Goal: Task Accomplishment & Management: Manage account settings

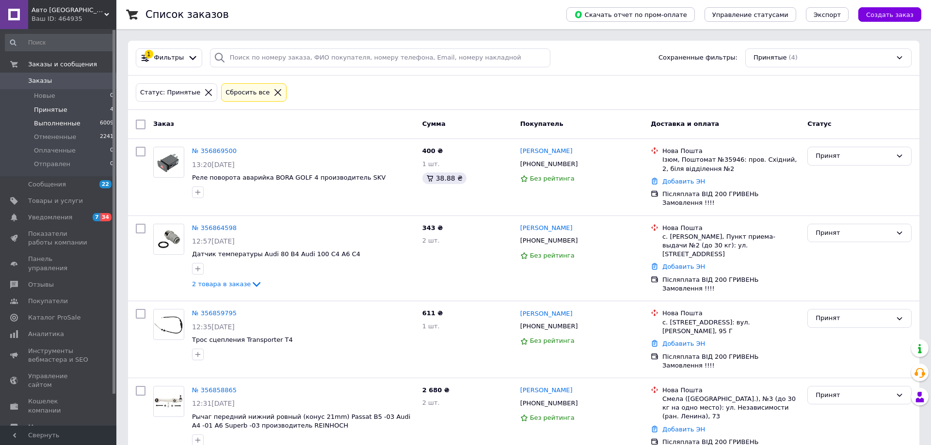
click at [51, 127] on span "Выполненные" at bounding box center [57, 123] width 47 height 9
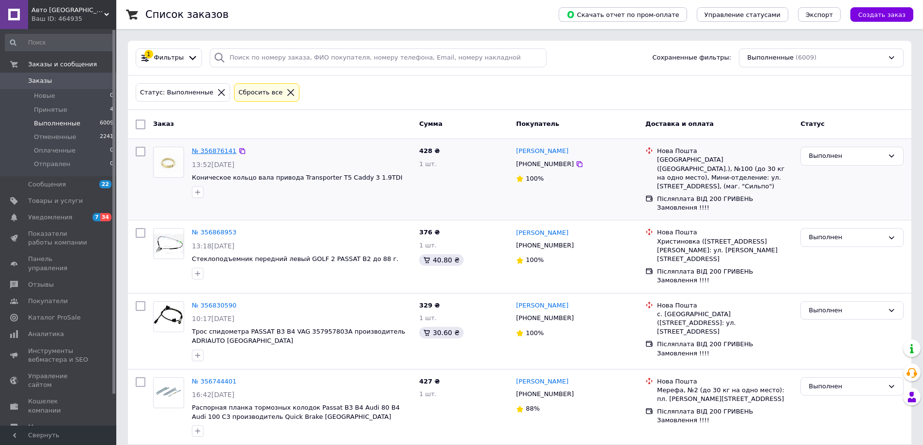
click at [197, 148] on link "№ 356876141" at bounding box center [214, 150] width 45 height 7
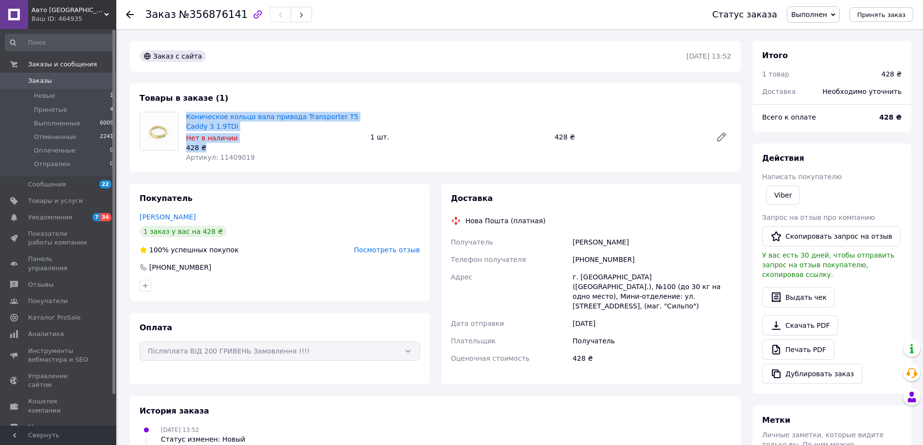
drag, startPoint x: 213, startPoint y: 147, endPoint x: 185, endPoint y: 114, distance: 43.0
click at [185, 114] on div "Коническое кольцо вала привода Transporter T5 Caddy 3 1.9TDI Нет в наличии 428 …" at bounding box center [274, 137] width 184 height 54
copy div "Коническое кольцо вала привода Transporter T5 Caddy 3 1.9TDI Нет в наличии 428 ₴"
click at [45, 93] on span "Новые" at bounding box center [44, 96] width 21 height 9
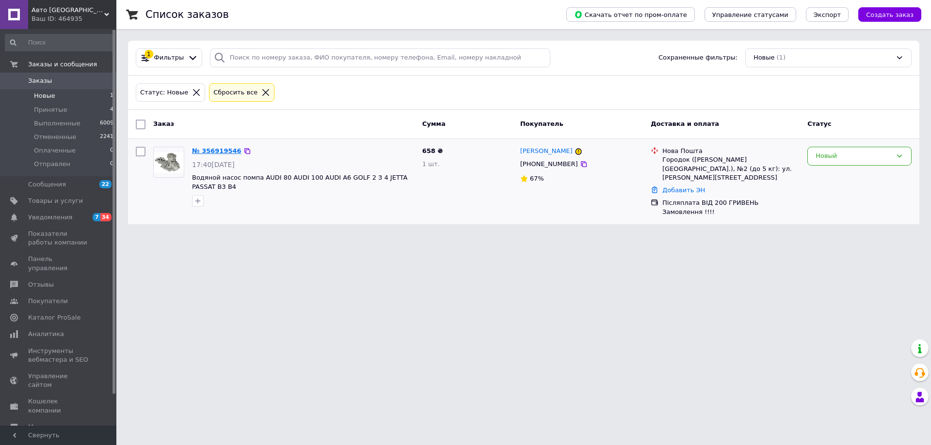
click at [219, 150] on link "№ 356919546" at bounding box center [216, 150] width 49 height 7
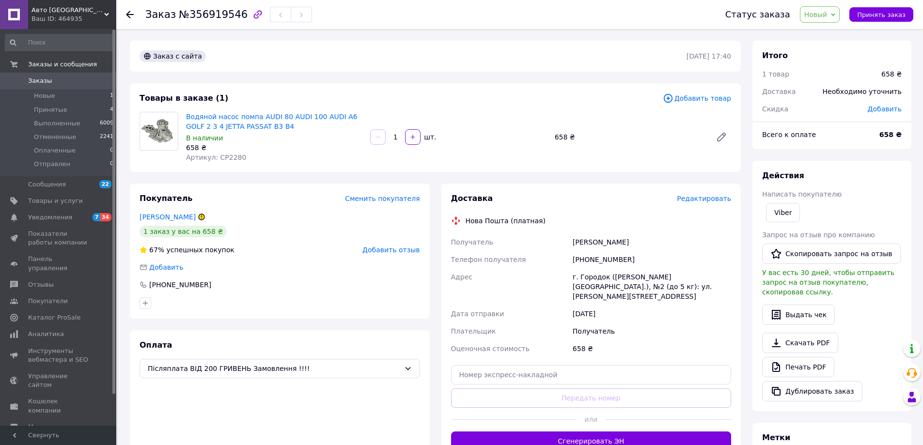
click at [258, 156] on div "Артикул: CP2280" at bounding box center [274, 158] width 176 height 10
click at [153, 214] on link "[PERSON_NAME]" at bounding box center [168, 217] width 56 height 8
click at [266, 153] on div "Артикул: CP2280" at bounding box center [274, 158] width 176 height 10
click at [271, 256] on div "Покупатель Сменить покупателя [PERSON_NAME] 1 заказ у вас на 658 ₴ 67% успешных…" at bounding box center [280, 251] width 300 height 135
drag, startPoint x: 621, startPoint y: 263, endPoint x: 584, endPoint y: 261, distance: 37.4
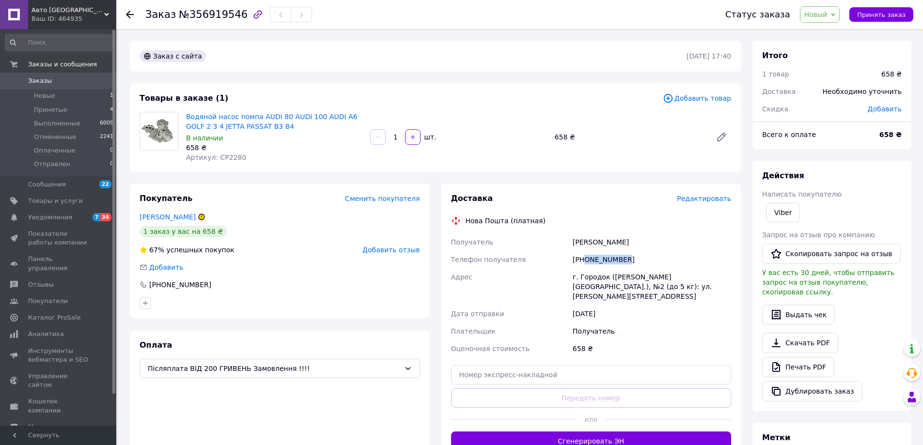
click at [584, 261] on div "[PHONE_NUMBER]" at bounding box center [652, 259] width 162 height 17
copy div "0680774063"
click at [281, 50] on div "Заказ с сайта" at bounding box center [412, 56] width 549 height 16
click at [828, 17] on span "Новый" at bounding box center [816, 15] width 23 height 8
click at [827, 66] on li "Отменен" at bounding box center [826, 63] width 51 height 15
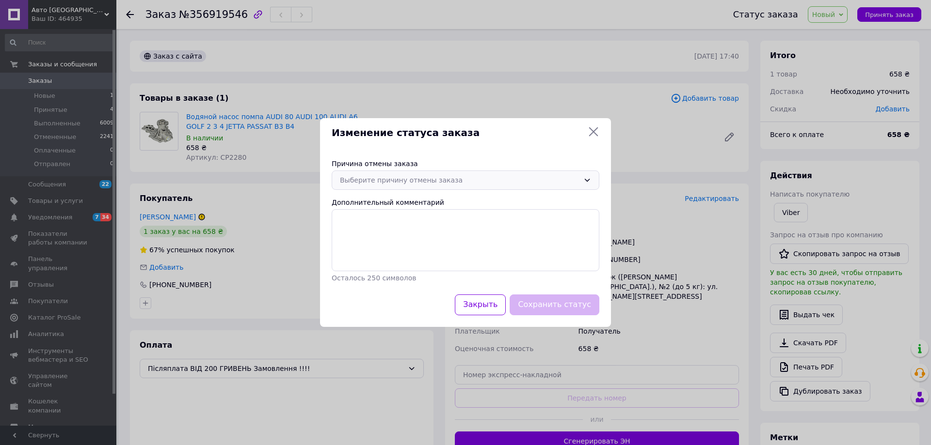
click at [353, 181] on div "Выберите причину отмены заказа" at bounding box center [459, 180] width 239 height 11
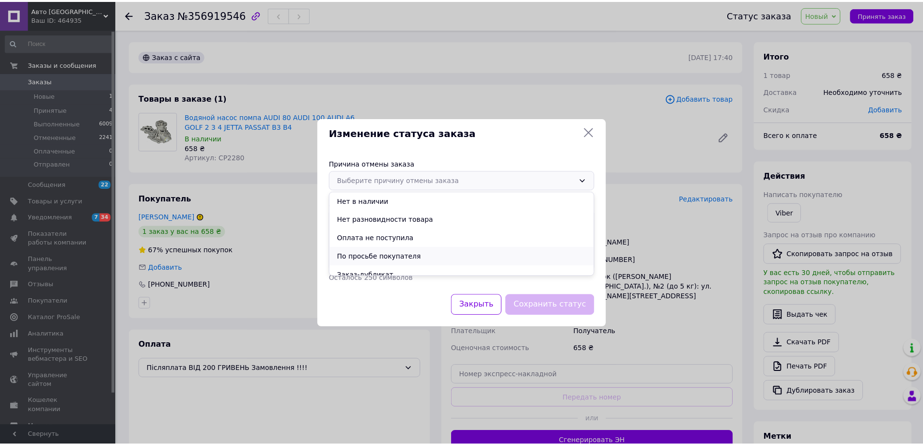
scroll to position [45, 0]
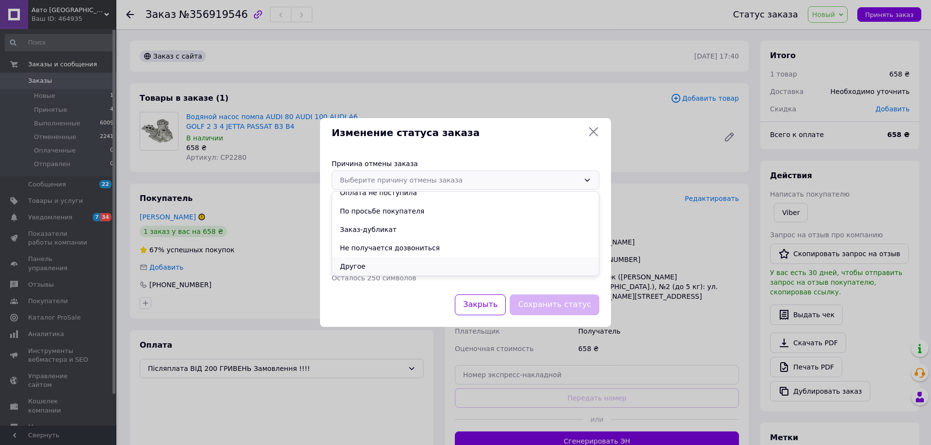
click at [369, 263] on li "Другое" at bounding box center [465, 266] width 267 height 18
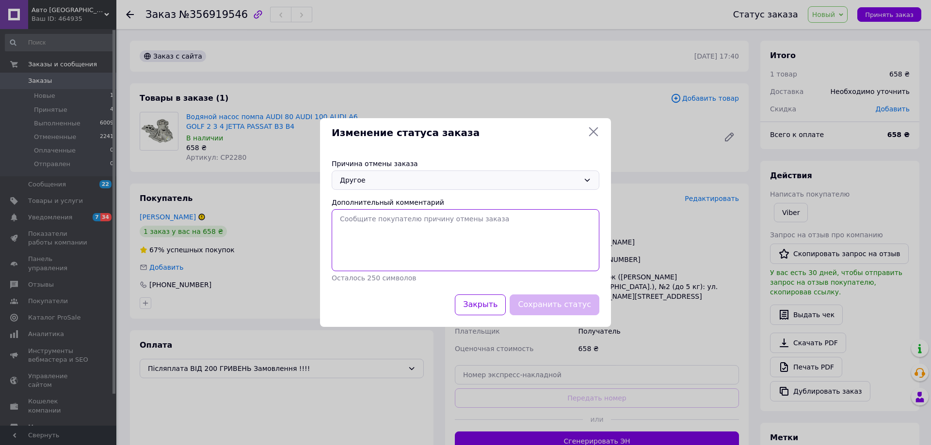
click at [375, 227] on textarea "Дополнительный комментарий" at bounding box center [466, 240] width 268 height 62
type textarea "изменение цены, новая цена 705 гр,"
click at [568, 311] on button "Сохранить статус" at bounding box center [554, 305] width 90 height 21
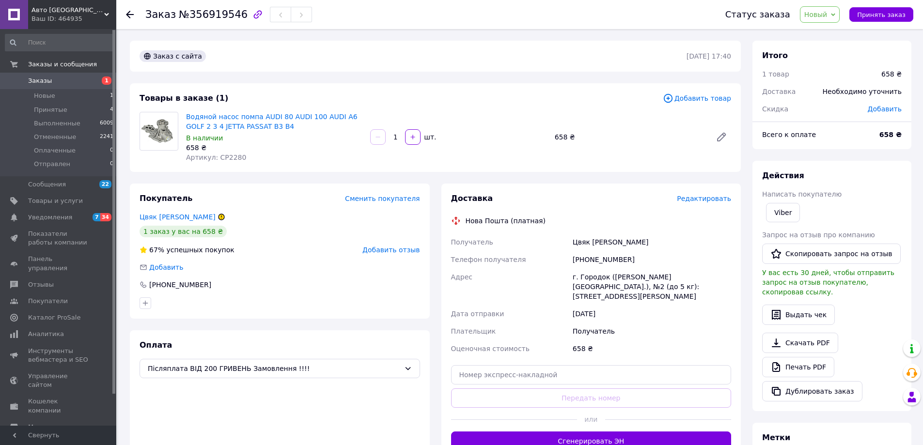
click at [830, 20] on span "Новый" at bounding box center [820, 14] width 40 height 16
click at [828, 67] on li "Отменен" at bounding box center [826, 63] width 51 height 15
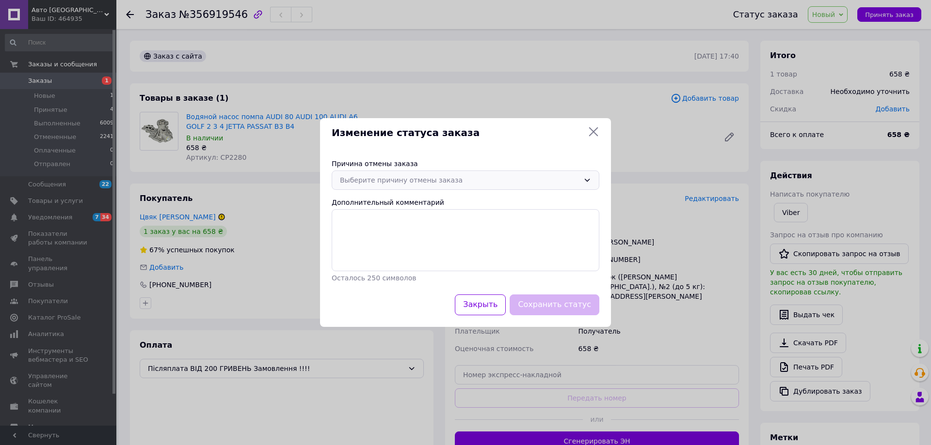
click at [389, 177] on div "Выберите причину отмены заказа" at bounding box center [459, 180] width 239 height 11
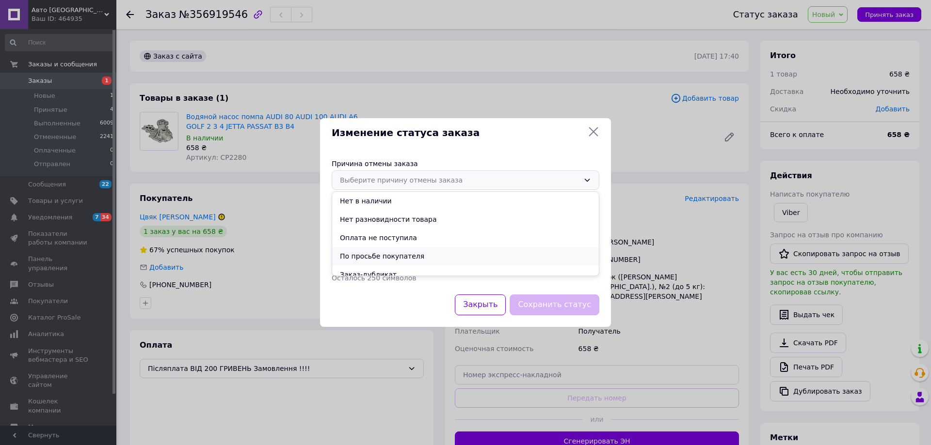
scroll to position [45, 0]
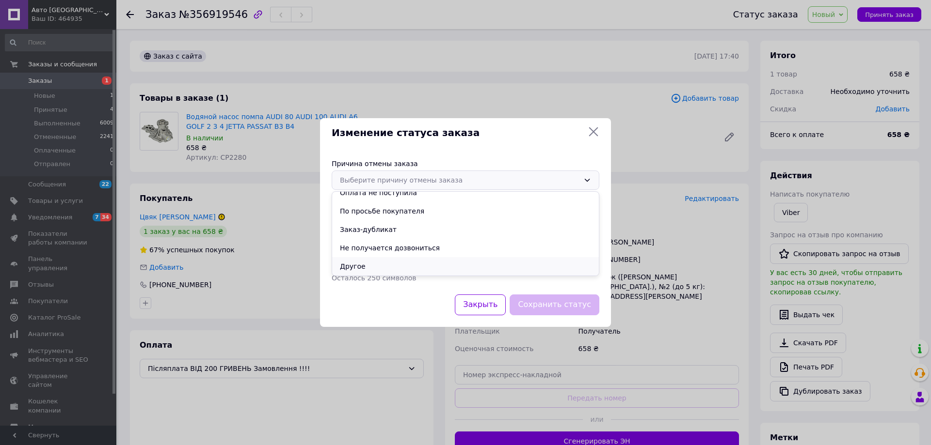
click at [383, 267] on li "Другое" at bounding box center [465, 266] width 267 height 18
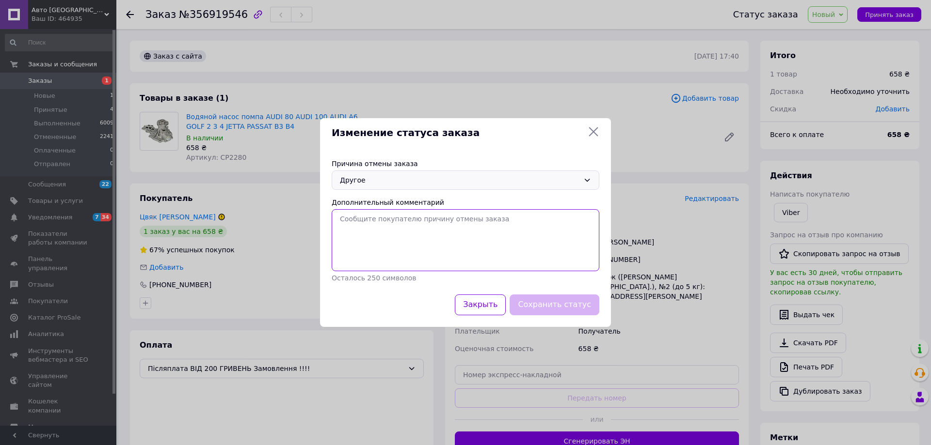
click at [391, 221] on textarea "Дополнительный комментарий" at bounding box center [466, 240] width 268 height 62
type textarea "изменение цены, новая цена 705 гр"
click at [551, 304] on button "Сохранить статус" at bounding box center [554, 305] width 90 height 21
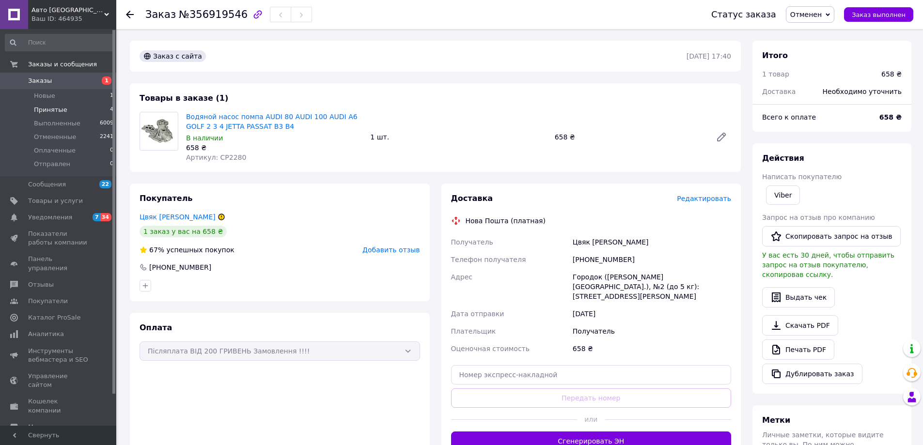
click at [48, 108] on span "Принятые" at bounding box center [50, 110] width 33 height 9
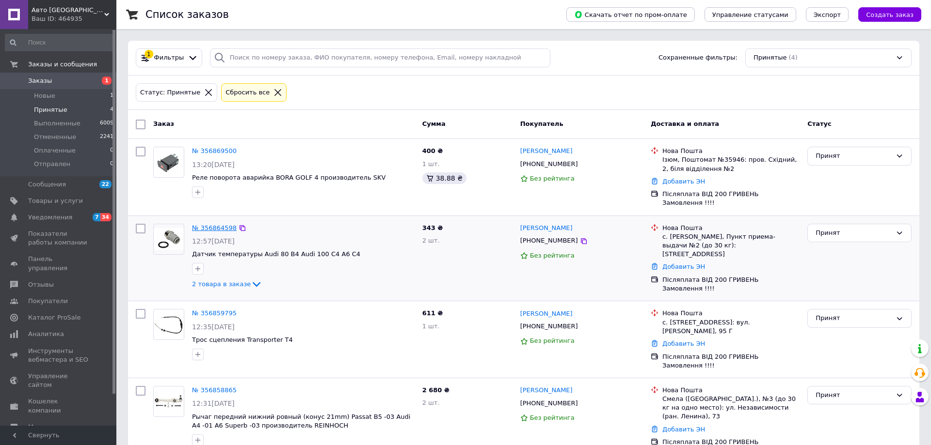
click at [212, 224] on link "№ 356864598" at bounding box center [214, 227] width 45 height 7
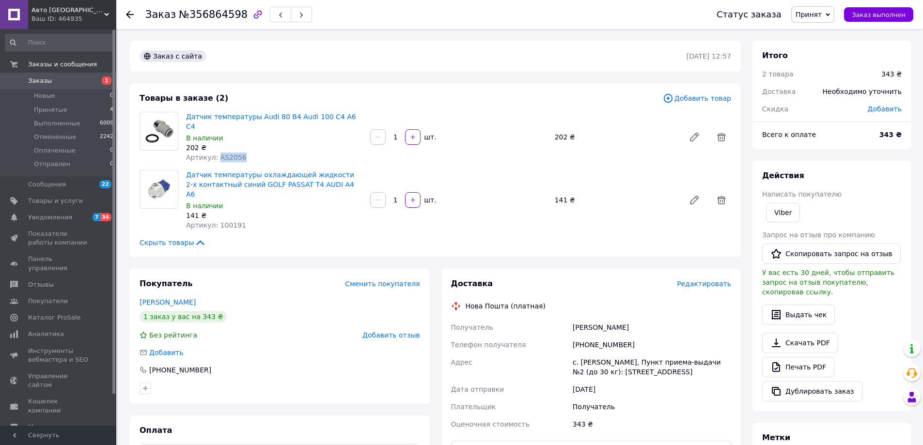
drag, startPoint x: 247, startPoint y: 149, endPoint x: 214, endPoint y: 146, distance: 32.7
click at [214, 153] on div "Артикул: AS2056" at bounding box center [274, 158] width 176 height 10
copy span "AS2056"
drag, startPoint x: 622, startPoint y: 324, endPoint x: 589, endPoint y: 325, distance: 33.5
click at [589, 336] on div "[PHONE_NUMBER]" at bounding box center [652, 344] width 162 height 17
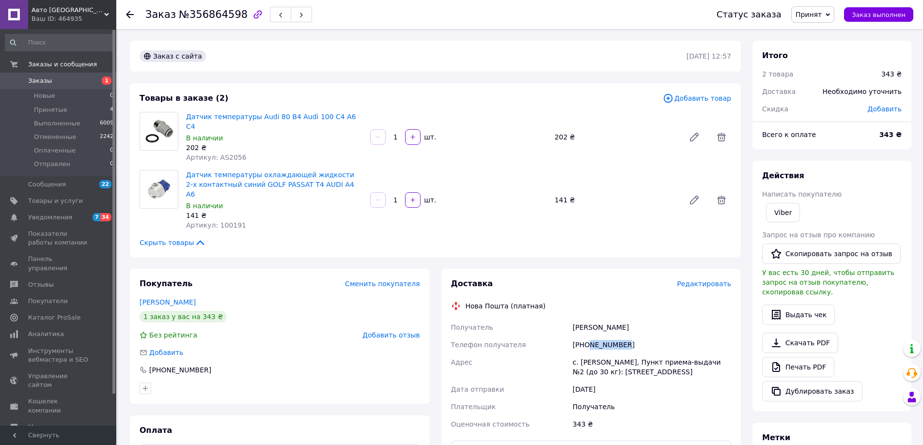
copy div "987575886"
drag, startPoint x: 618, startPoint y: 310, endPoint x: 573, endPoint y: 310, distance: 45.1
click at [573, 319] on div "МАТЕУШ Володир" at bounding box center [652, 327] width 162 height 17
copy div "МАТЕУШ Володир"
drag, startPoint x: 603, startPoint y: 344, endPoint x: 582, endPoint y: 342, distance: 21.4
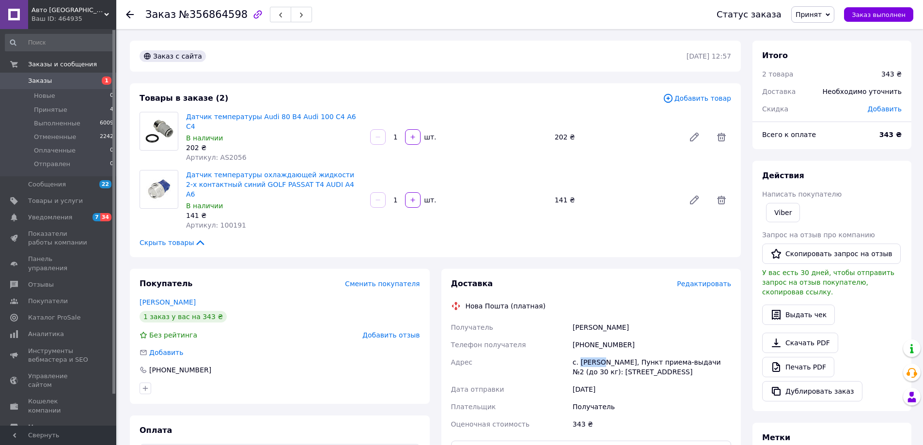
click at [582, 354] on div "с. [PERSON_NAME], Пункт приема-выдачи №2 (до 30 кг): ул. [STREET_ADDRESS]" at bounding box center [652, 367] width 162 height 27
copy div "Шпанов"
click at [378, 332] on span "Добавить отзыв" at bounding box center [391, 336] width 57 height 8
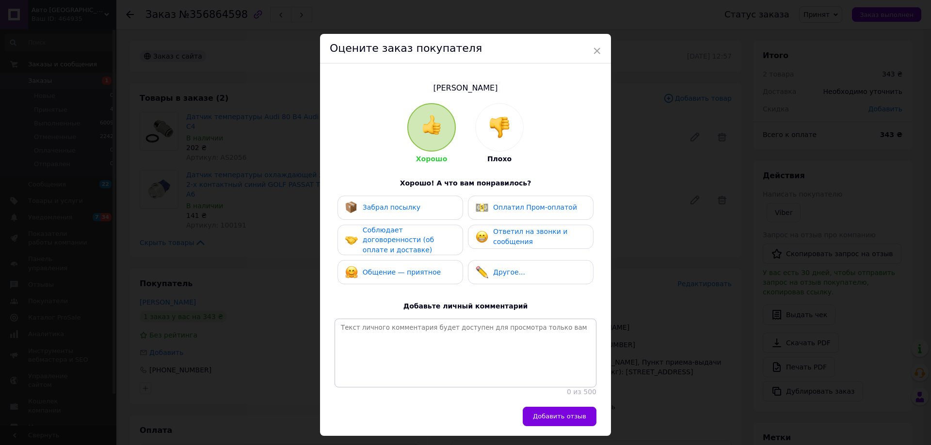
click at [374, 206] on span "Забрал посылку" at bounding box center [392, 208] width 58 height 8
click at [376, 242] on span "Соблюдает договоренности (об оплате и доставке)" at bounding box center [398, 240] width 71 height 28
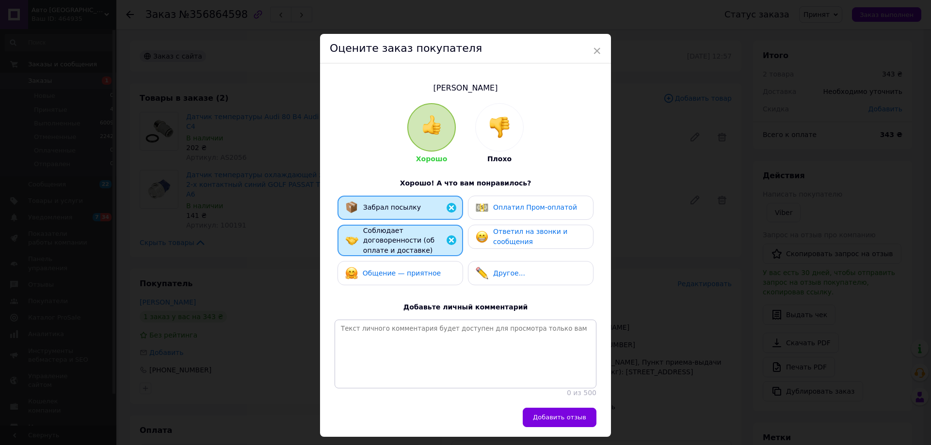
drag, startPoint x: 377, startPoint y: 260, endPoint x: 378, endPoint y: 267, distance: 7.3
click at [378, 267] on div "Общение — приятное" at bounding box center [392, 273] width 95 height 13
click at [516, 241] on span "Ответил на звонки и сообщения" at bounding box center [530, 237] width 74 height 18
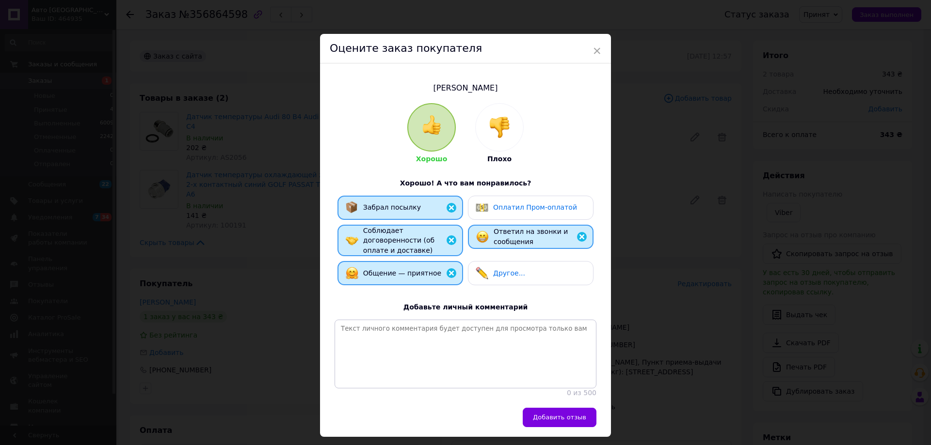
click at [557, 414] on span "Добавить отзыв" at bounding box center [559, 417] width 53 height 7
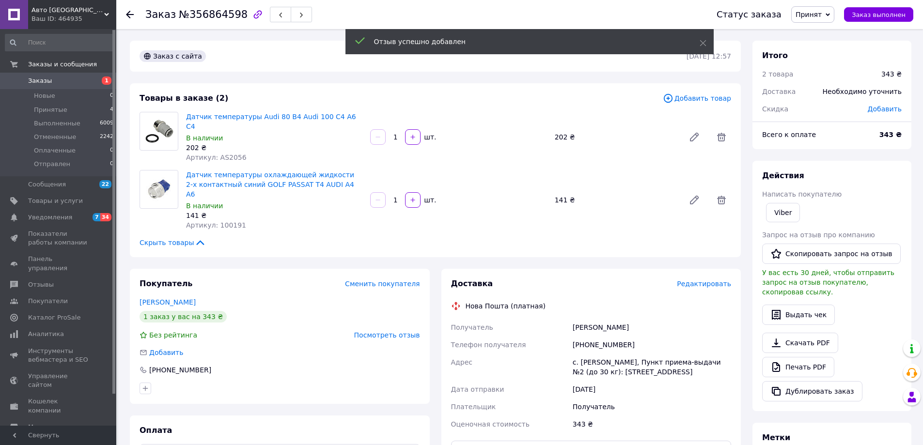
click at [834, 16] on div "Принят Выполнен Отменен Оплаченный Отправлен" at bounding box center [813, 14] width 43 height 16
click at [826, 32] on li "Выполнен" at bounding box center [817, 34] width 51 height 15
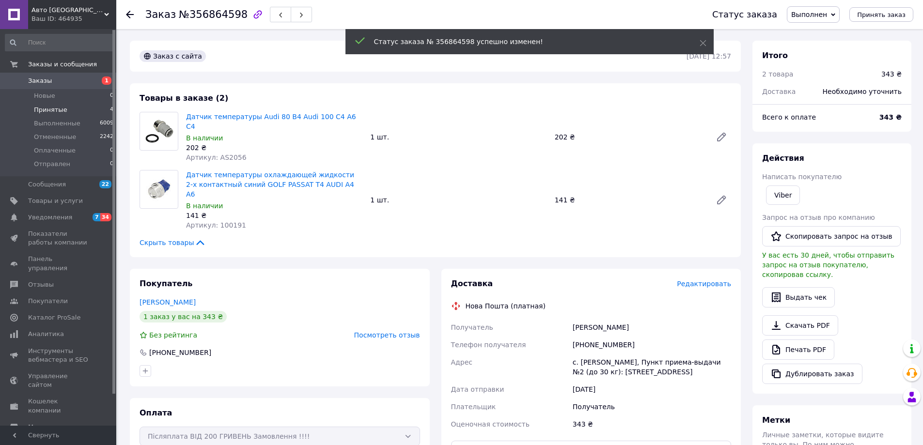
click at [54, 113] on li "Принятые 4" at bounding box center [59, 110] width 119 height 14
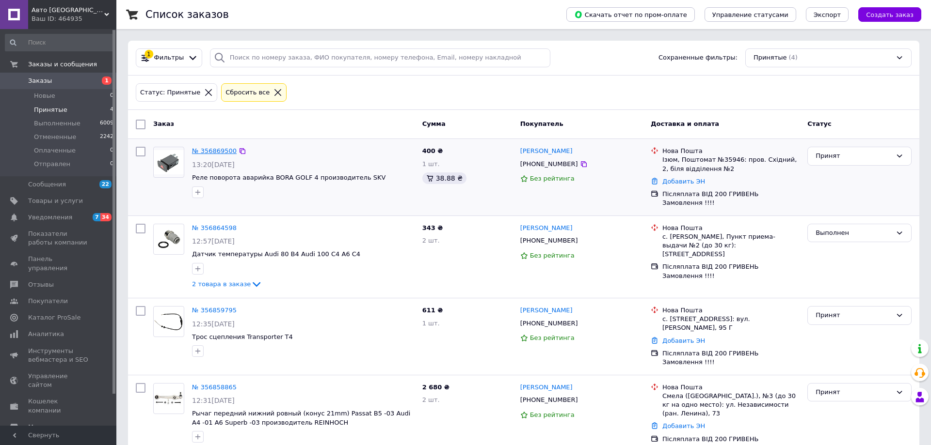
click at [210, 155] on link "№ 356869500" at bounding box center [214, 150] width 45 height 7
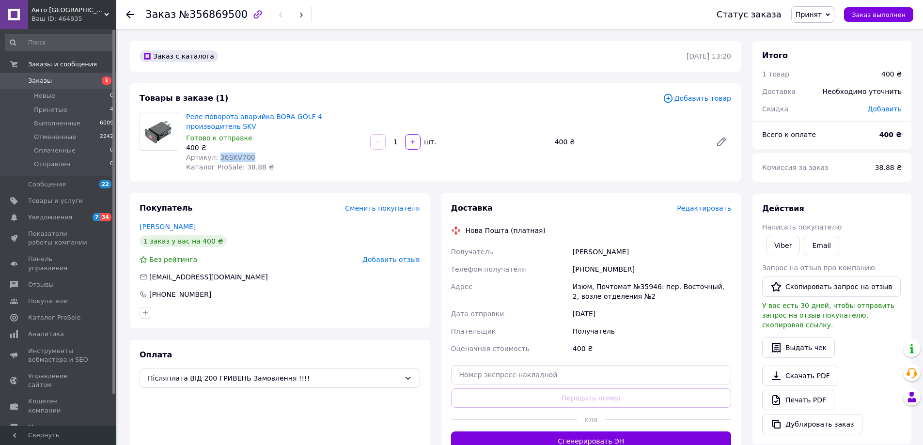
drag, startPoint x: 245, startPoint y: 157, endPoint x: 215, endPoint y: 160, distance: 29.8
click at [215, 160] on span "Артикул: 36SKV700" at bounding box center [220, 158] width 69 height 8
copy span "36SKV700"
drag, startPoint x: 621, startPoint y: 270, endPoint x: 587, endPoint y: 270, distance: 33.9
click at [587, 270] on div "[PHONE_NUMBER]" at bounding box center [652, 269] width 162 height 17
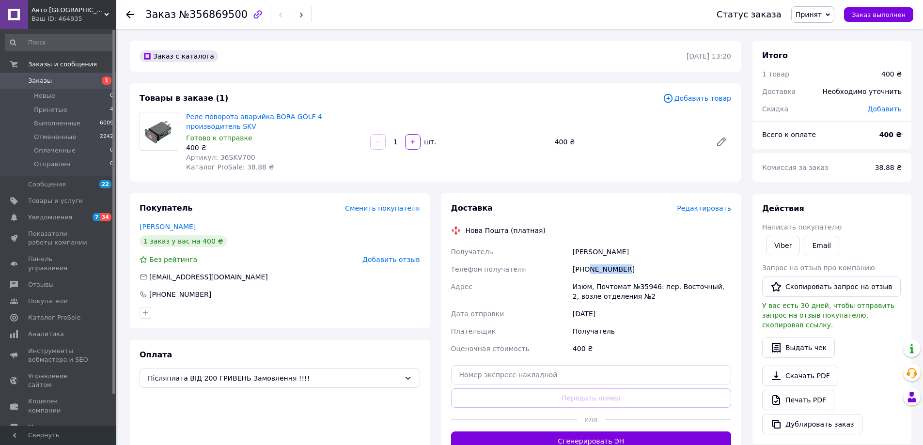
copy div "992262581"
drag, startPoint x: 600, startPoint y: 257, endPoint x: 580, endPoint y: 253, distance: 19.9
click at [568, 261] on div "Получатель Сухарчук Василь Телефон получателя +380992262581 Адрес Изюм, Почтома…" at bounding box center [591, 300] width 285 height 114
click at [577, 255] on div "Сухарчук Василь" at bounding box center [652, 251] width 162 height 17
drag, startPoint x: 626, startPoint y: 253, endPoint x: 574, endPoint y: 256, distance: 52.0
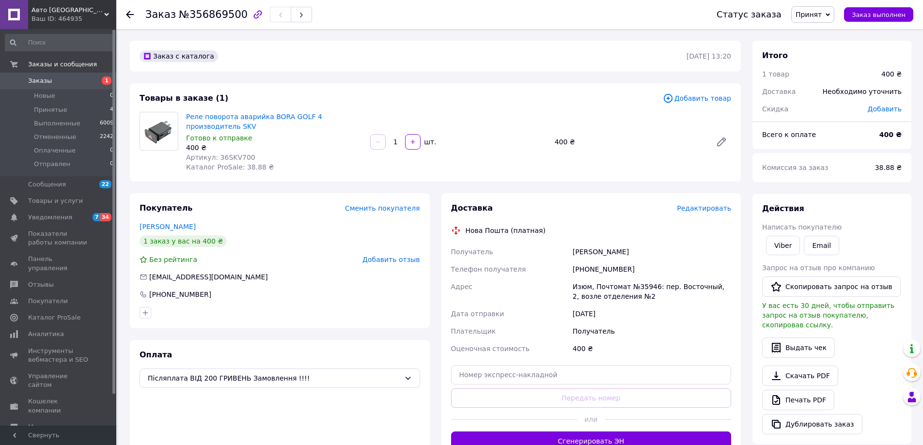
click at [574, 256] on div "Сухарчук Василь" at bounding box center [652, 251] width 162 height 17
copy div "Сухарчук Василь"
click at [624, 270] on div "[PHONE_NUMBER]" at bounding box center [652, 269] width 162 height 17
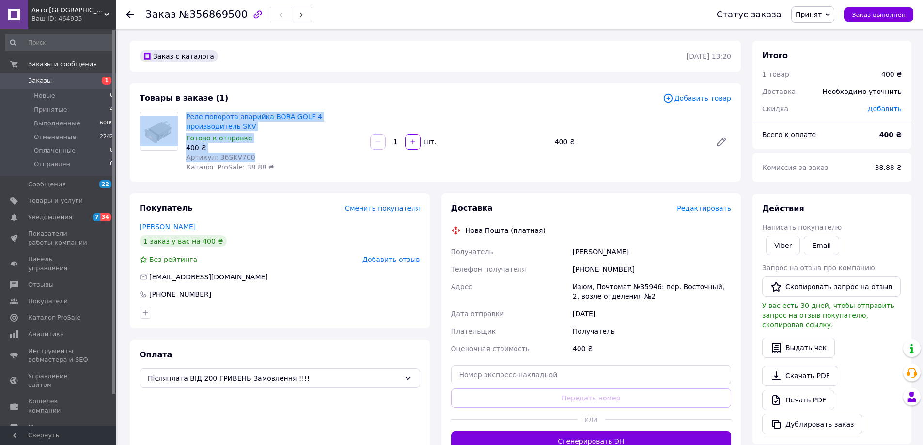
drag, startPoint x: 251, startPoint y: 156, endPoint x: 176, endPoint y: 119, distance: 82.6
click at [176, 119] on div "Реле поворота аварийка BORA GOLF 4 производитель SKV Готово к отправке 400 ₴ Ар…" at bounding box center [436, 142] width 600 height 60
copy div "Реле поворота аварийка BORA GOLF 4 производитель SKV Готово к отправке 400 ₴ Ар…"
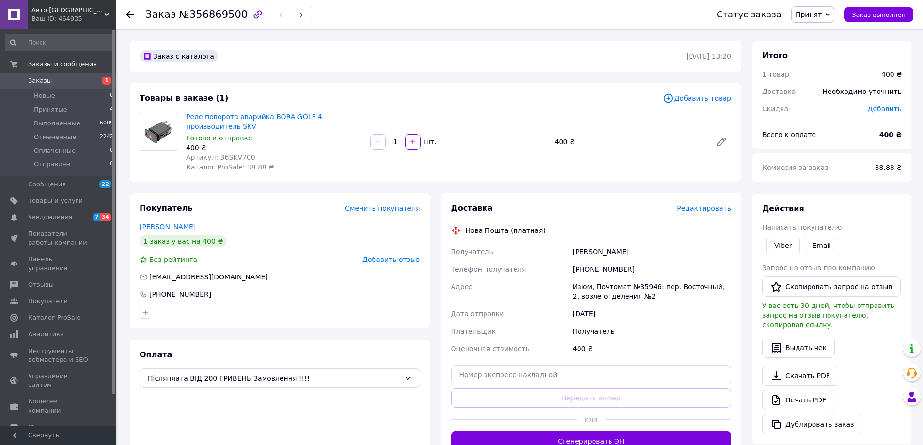
click at [384, 261] on span "Добавить отзыв" at bounding box center [391, 260] width 57 height 8
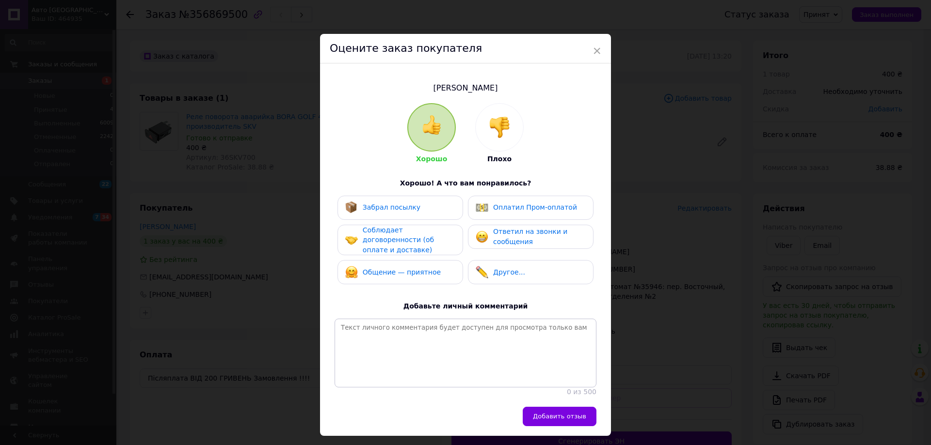
click at [401, 209] on span "Забрал посылку" at bounding box center [392, 208] width 58 height 8
click at [396, 240] on span "Соблюдает договоренности (об оплате и доставке)" at bounding box center [398, 240] width 71 height 28
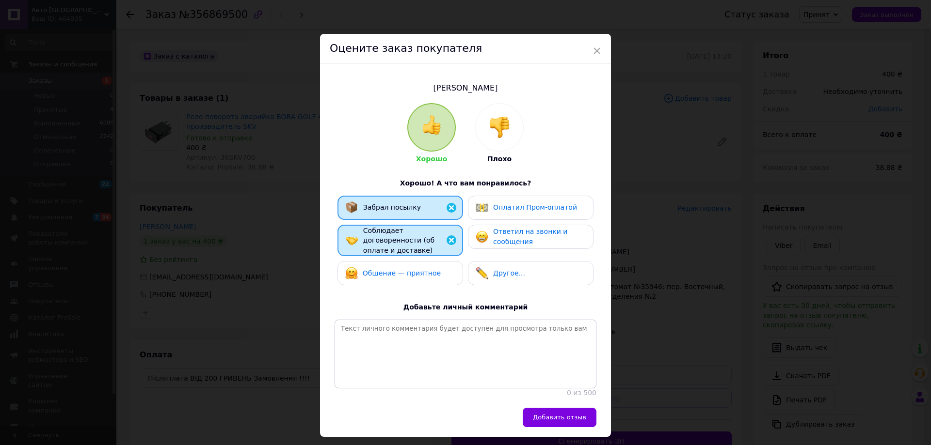
drag, startPoint x: 397, startPoint y: 268, endPoint x: 477, endPoint y: 257, distance: 80.7
click at [402, 271] on div "Общение — приятное" at bounding box center [392, 273] width 95 height 13
drag, startPoint x: 505, startPoint y: 234, endPoint x: 583, endPoint y: 326, distance: 120.4
click at [505, 234] on span "Ответил на звонки и сообщения" at bounding box center [530, 237] width 74 height 18
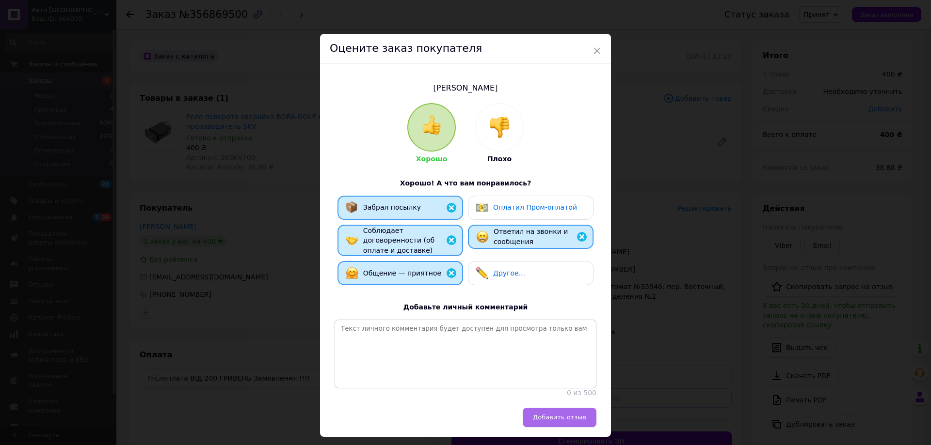
click at [568, 414] on span "Добавить отзыв" at bounding box center [559, 417] width 53 height 7
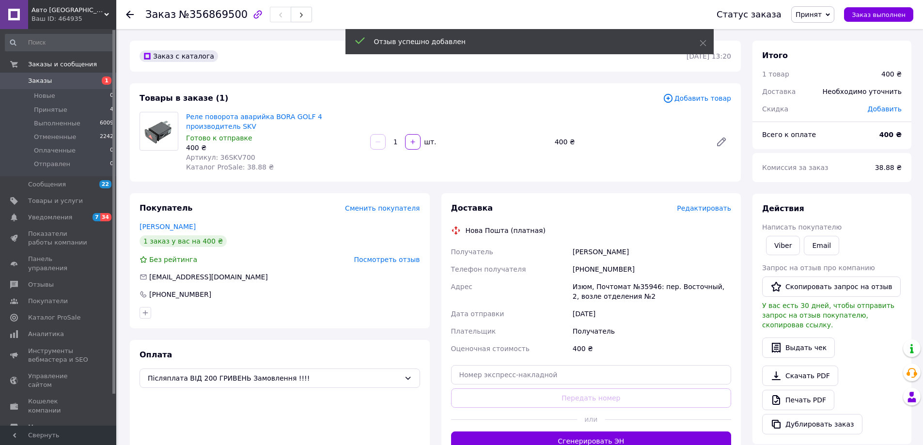
click at [822, 17] on span "Принят" at bounding box center [809, 15] width 26 height 8
click at [817, 39] on li "Выполнен" at bounding box center [817, 34] width 51 height 15
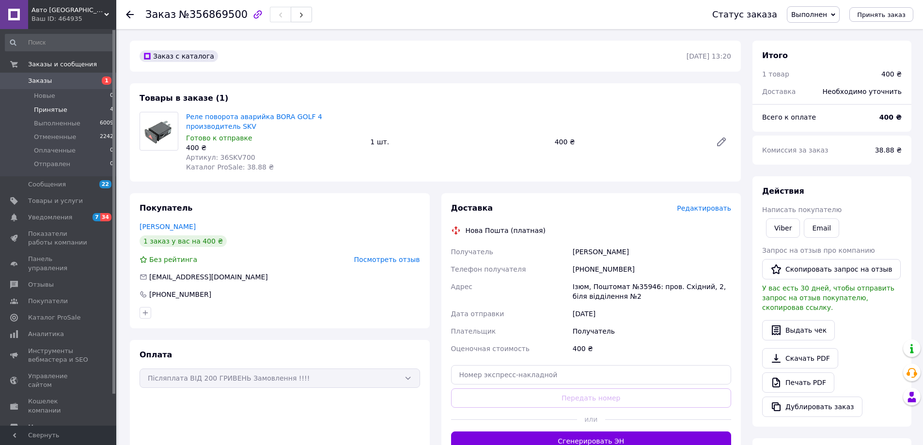
click at [42, 111] on span "Принятые" at bounding box center [50, 110] width 33 height 9
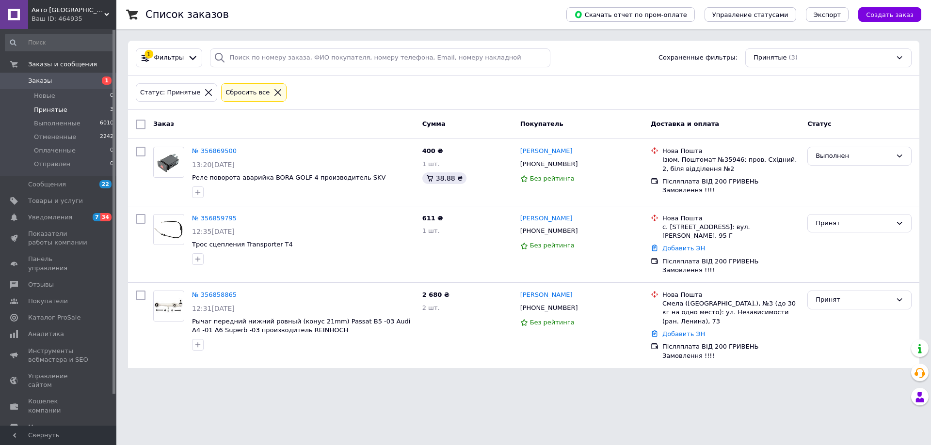
click at [246, 371] on html "Авто Одесса Ваш ID: 464935 Сайт Авто Одесса Кабинет покупателя Проверить состоя…" at bounding box center [465, 190] width 931 height 380
click at [295, 380] on html "Авто Одесса Ваш ID: 464935 Сайт Авто Одесса Кабинет покупателя Проверить состоя…" at bounding box center [465, 190] width 931 height 380
